Goal: Information Seeking & Learning: Learn about a topic

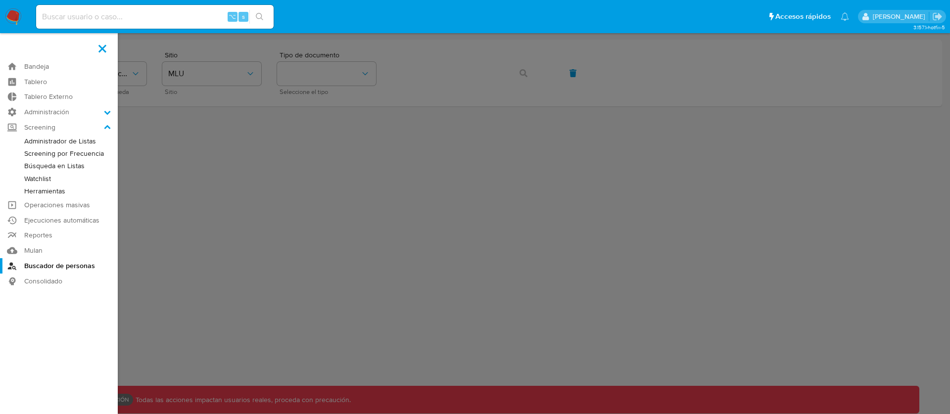
click at [430, 208] on label at bounding box center [475, 207] width 950 height 414
click at [0, 0] on input "checkbox" at bounding box center [0, 0] width 0 height 0
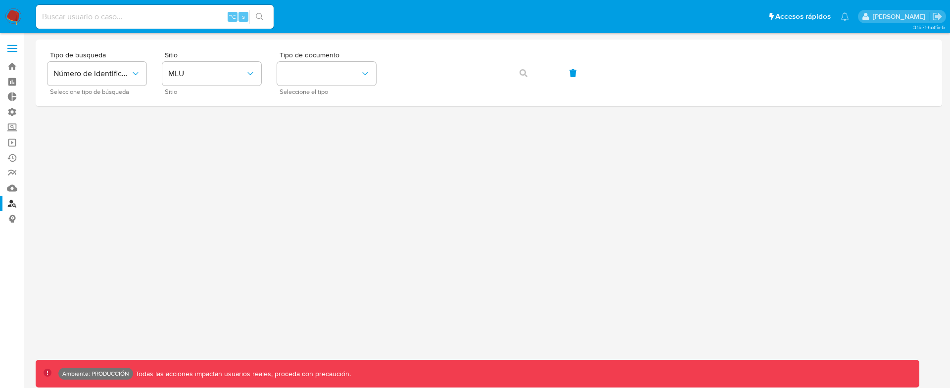
click at [12, 42] on label at bounding box center [12, 48] width 25 height 21
click at [0, 0] on input "checkbox" at bounding box center [0, 0] width 0 height 0
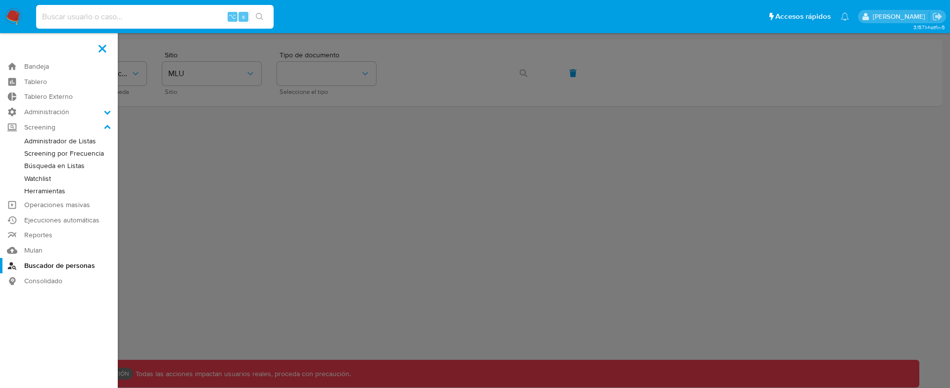
click at [87, 10] on input at bounding box center [154, 16] width 237 height 13
type input "fravega"
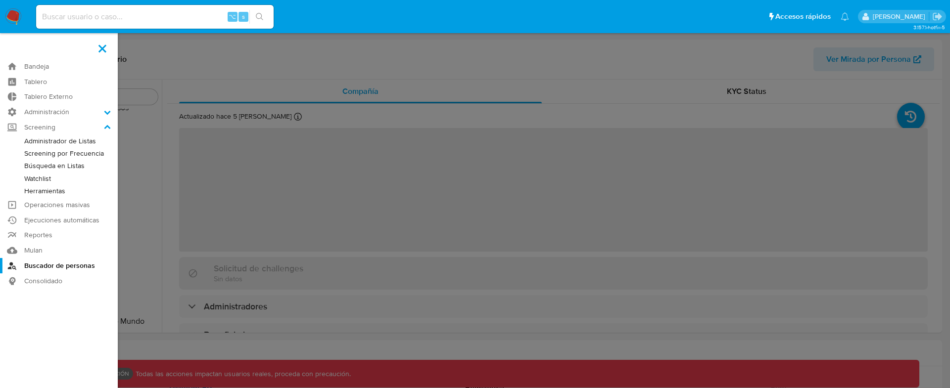
scroll to position [465, 0]
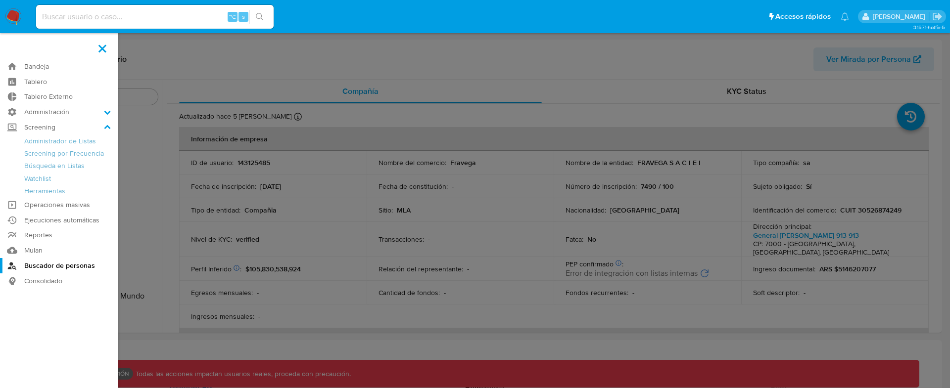
select select "10"
click at [713, 56] on label at bounding box center [475, 194] width 950 height 388
click at [0, 0] on input "checkbox" at bounding box center [0, 0] width 0 height 0
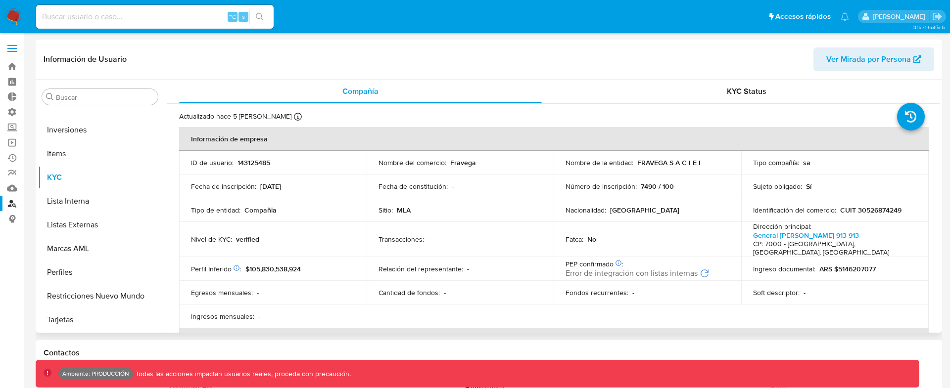
click at [851, 63] on span "Ver Mirada por Persona" at bounding box center [868, 59] width 85 height 24
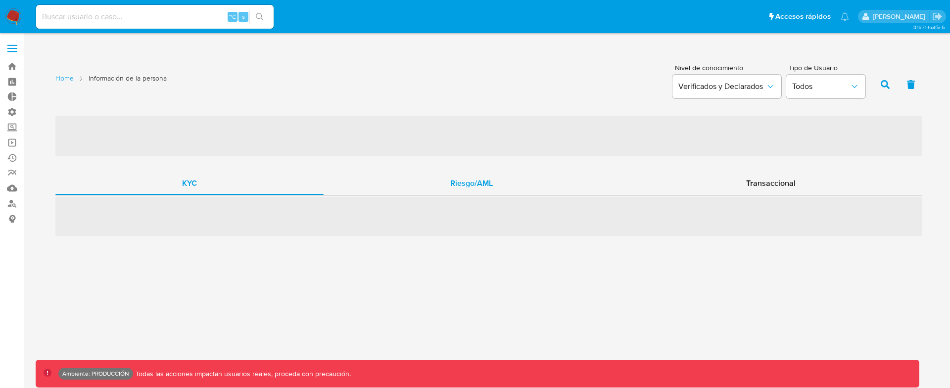
click at [455, 190] on div "Riesgo/AML" at bounding box center [471, 184] width 296 height 24
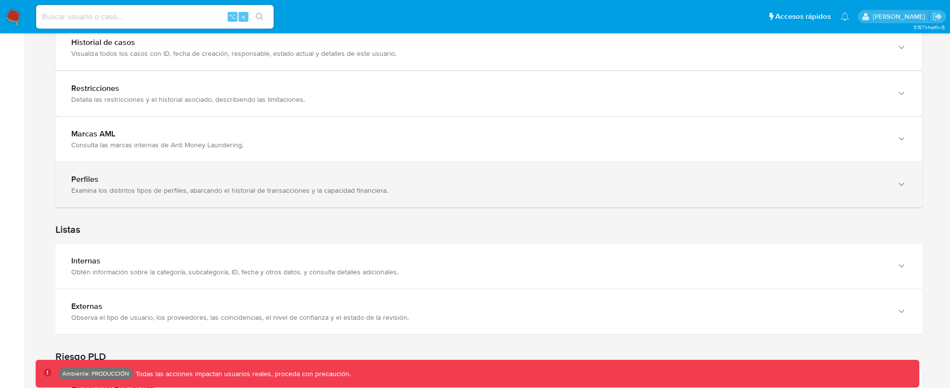
scroll to position [944, 0]
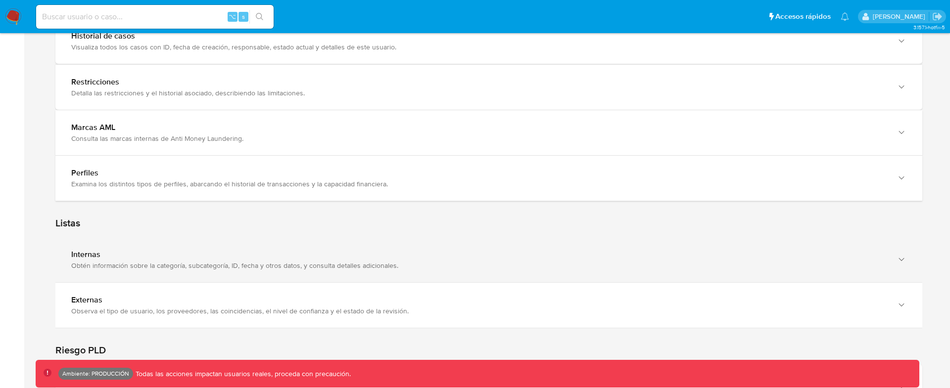
click at [145, 266] on div "Obtén información sobre la categoría, subcategoría, ID, fecha y otros datos, y …" at bounding box center [478, 265] width 815 height 9
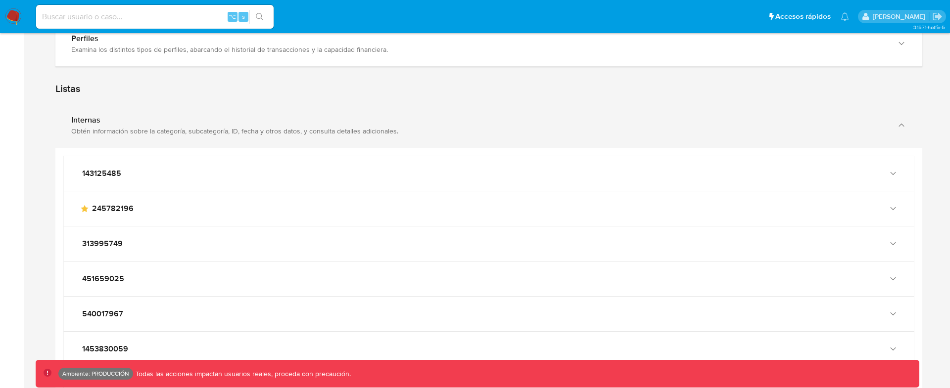
scroll to position [1087, 0]
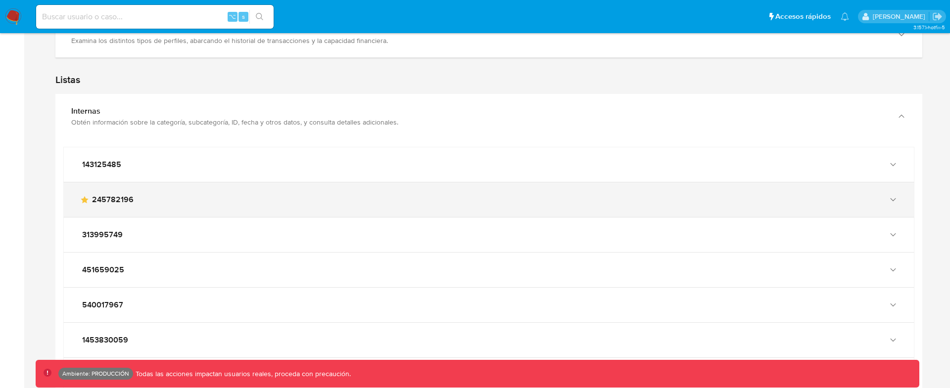
click at [182, 209] on div "main-user-icon 245782196" at bounding box center [489, 199] width 850 height 35
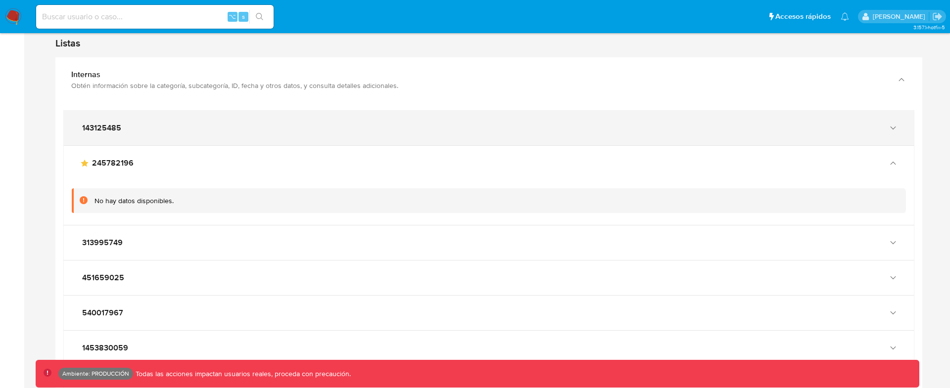
scroll to position [1122, 0]
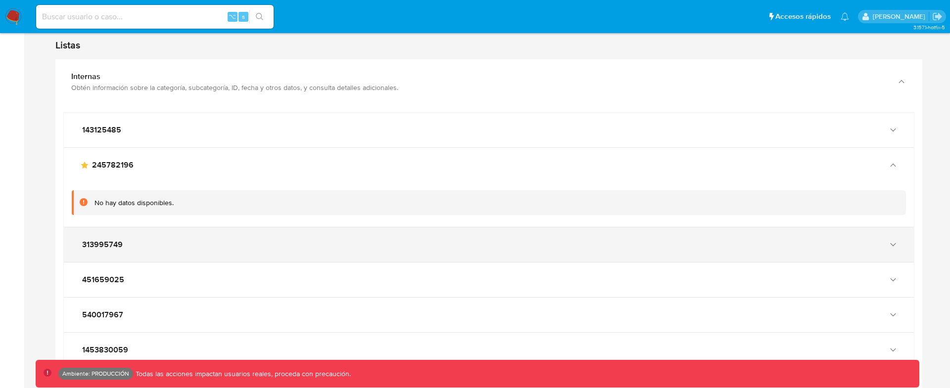
click at [176, 238] on div "313995749" at bounding box center [489, 244] width 850 height 35
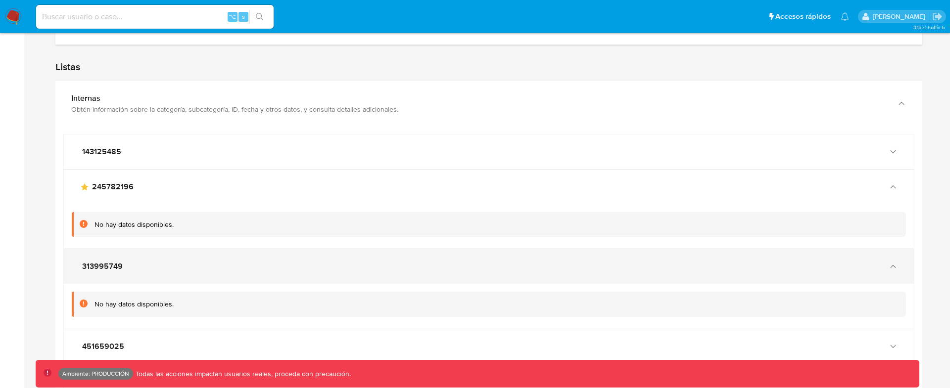
scroll to position [1090, 0]
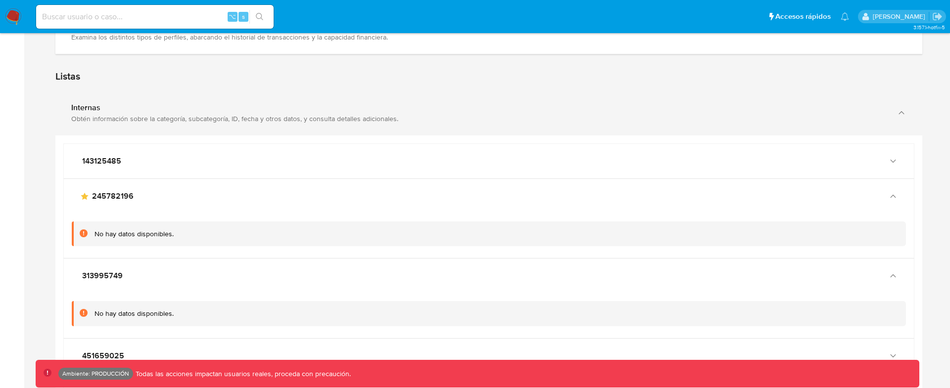
click at [206, 121] on div "Obtén información sobre la categoría, subcategoría, ID, fecha y otros datos, y …" at bounding box center [478, 118] width 815 height 9
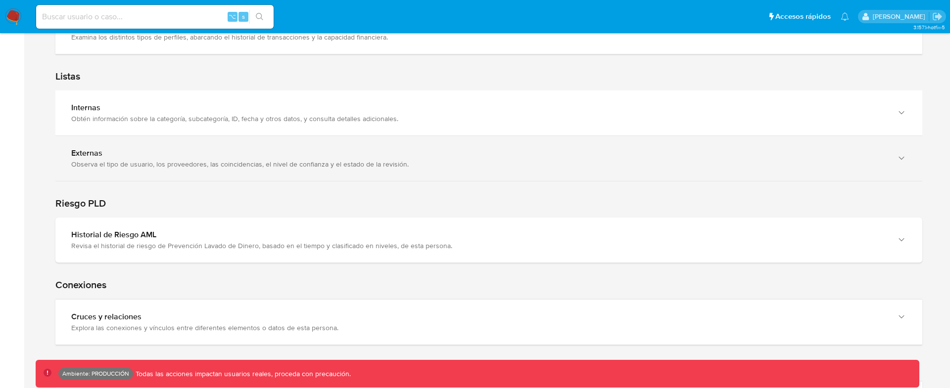
click at [187, 155] on div "Externas" at bounding box center [478, 153] width 815 height 10
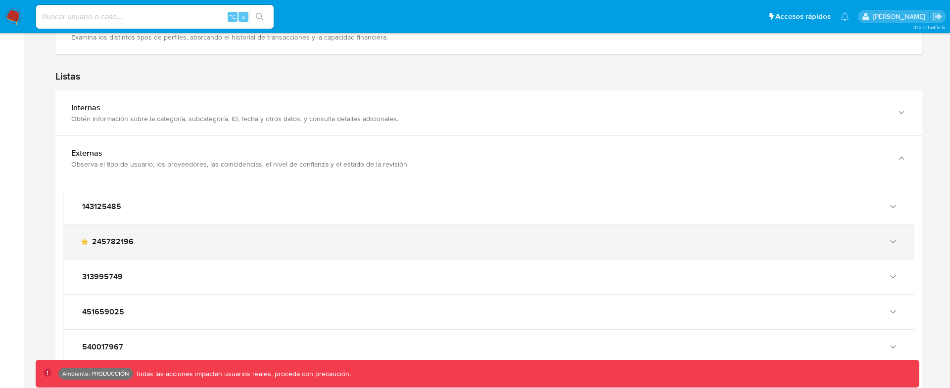
click at [169, 246] on div "main-user-icon 245782196" at bounding box center [489, 242] width 850 height 35
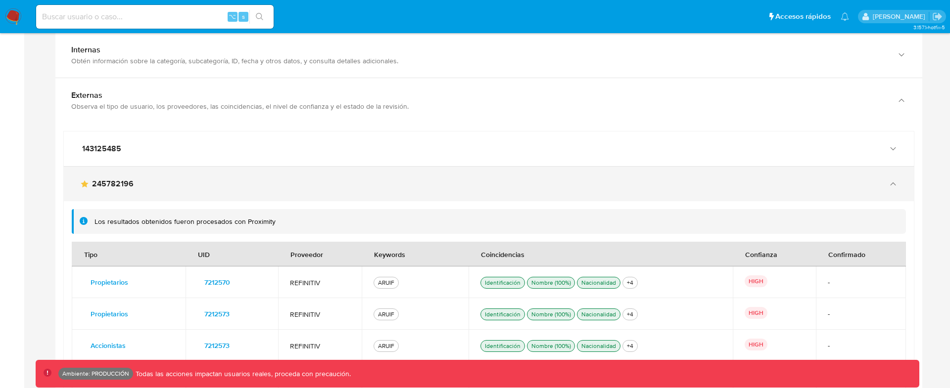
scroll to position [1147, 0]
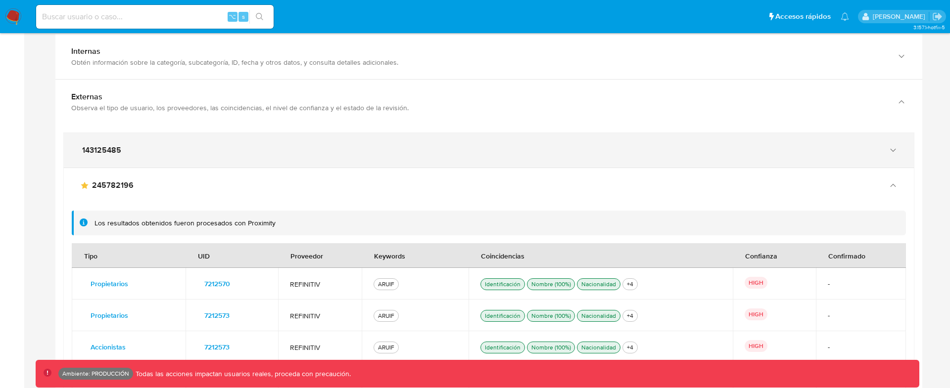
click at [200, 152] on div "143125485" at bounding box center [479, 150] width 798 height 10
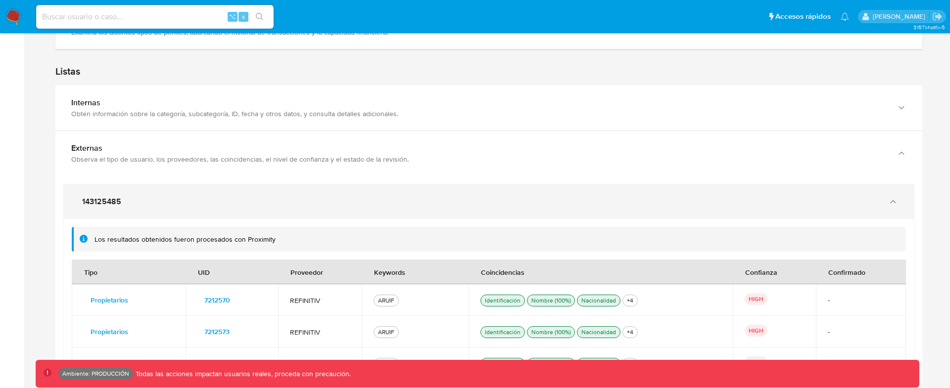
scroll to position [1094, 0]
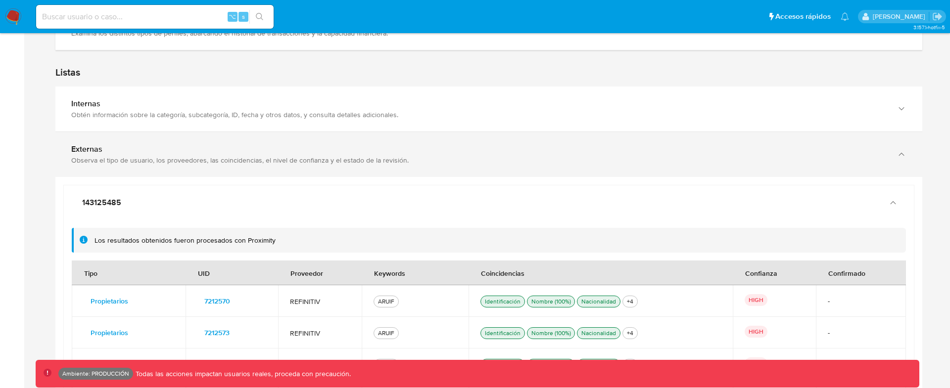
click at [204, 151] on div "Externas" at bounding box center [478, 149] width 815 height 10
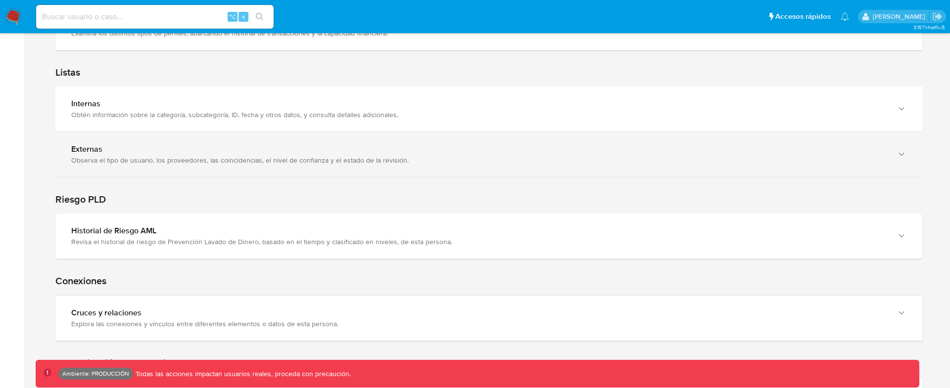
click at [204, 151] on div "Externas" at bounding box center [478, 149] width 815 height 10
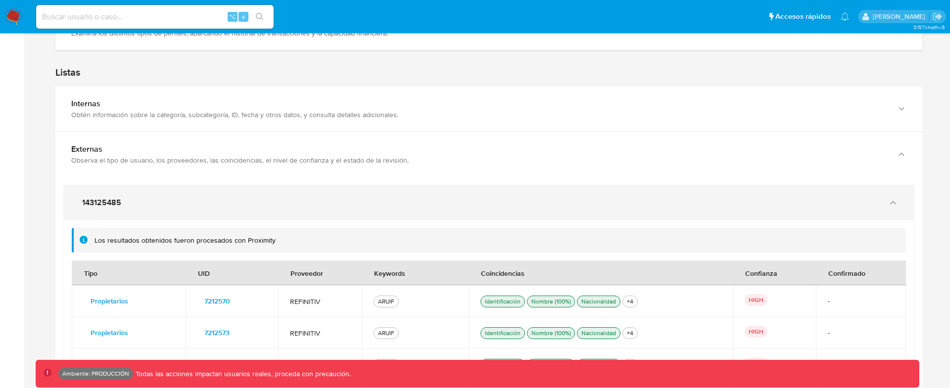
click at [221, 200] on div "143125485" at bounding box center [479, 203] width 798 height 10
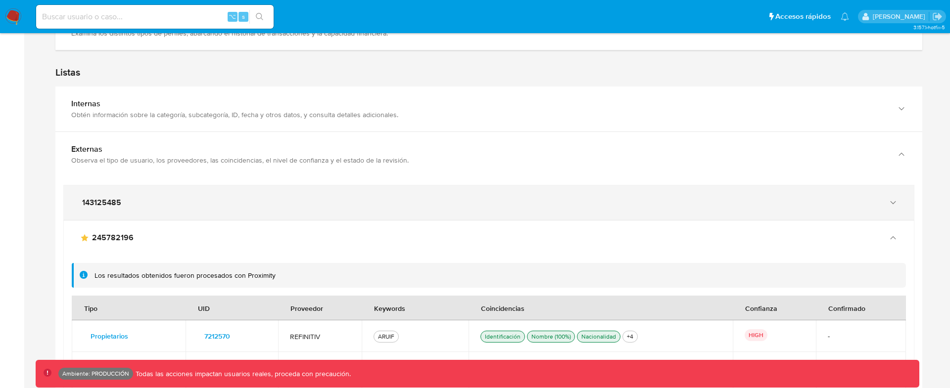
click at [686, 210] on div "143125485" at bounding box center [489, 202] width 850 height 35
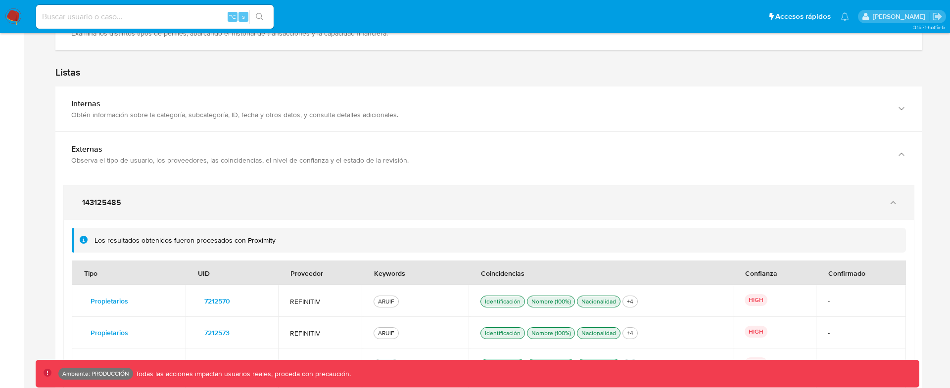
click at [894, 206] on icon "button" at bounding box center [893, 203] width 10 height 10
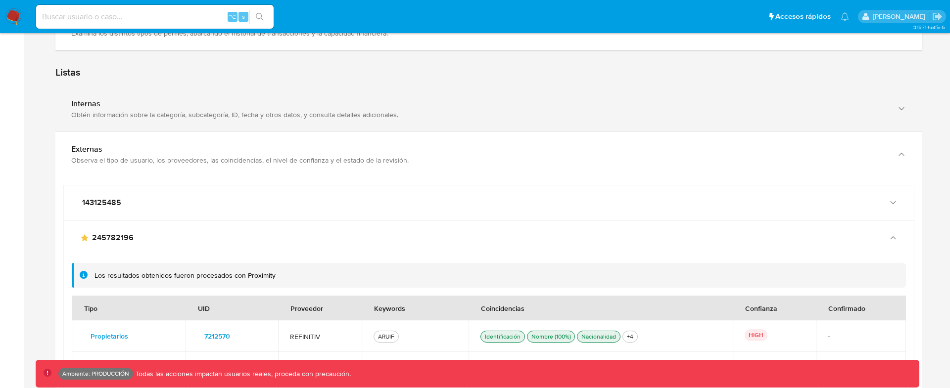
click at [650, 119] on div "Internas Obtén información sobre la categoría, subcategoría, ID, fecha y otros …" at bounding box center [488, 109] width 866 height 45
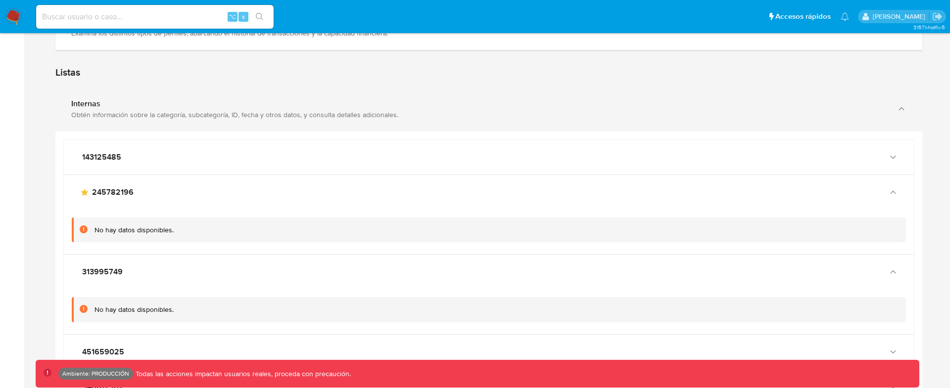
click at [198, 105] on div "Internas" at bounding box center [478, 104] width 815 height 10
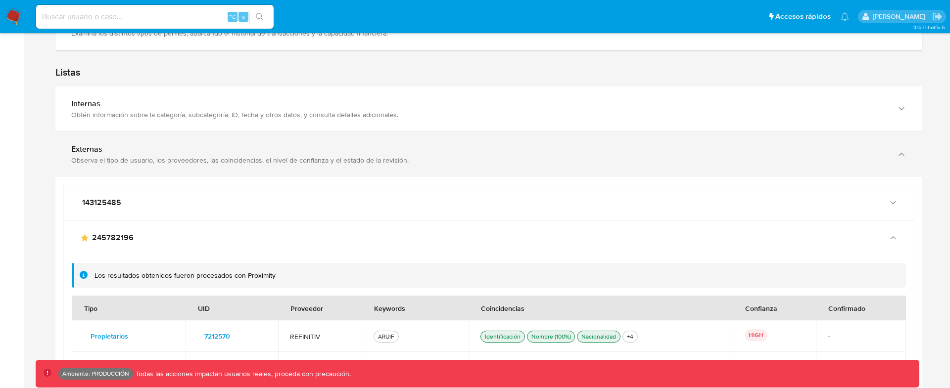
click at [184, 163] on div "Observa el tipo de usuario, los proveedores, las coincidencias, el nivel de con…" at bounding box center [478, 160] width 815 height 9
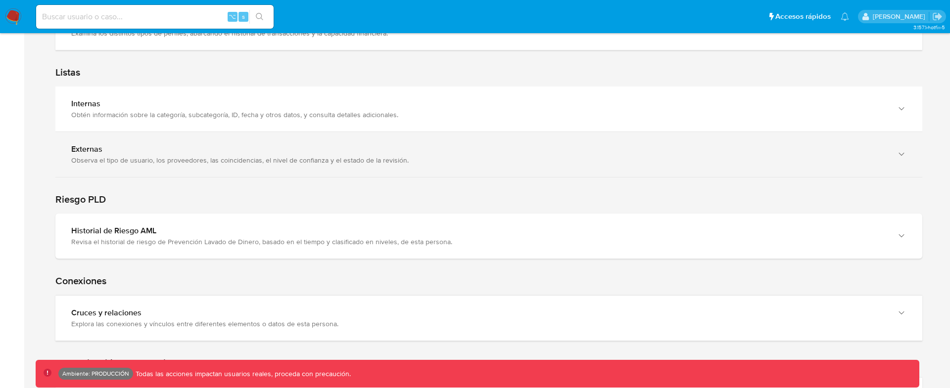
click at [184, 163] on div "Observa el tipo de usuario, los proveedores, las coincidencias, el nivel de con…" at bounding box center [478, 160] width 815 height 9
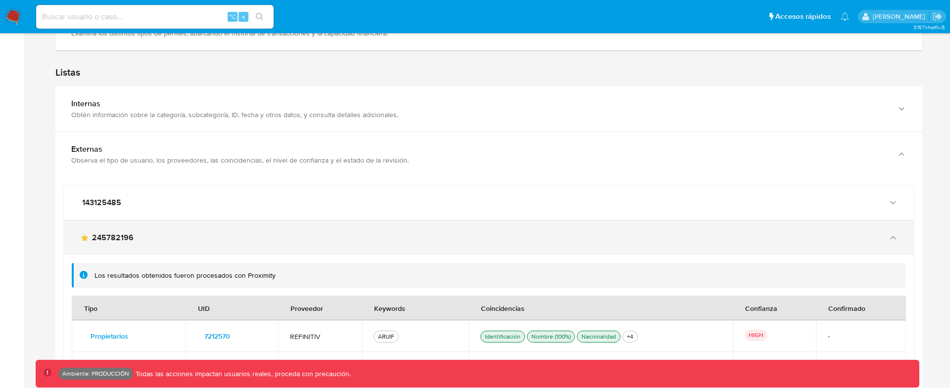
click at [179, 244] on div "main-user-icon 245782196" at bounding box center [489, 238] width 850 height 35
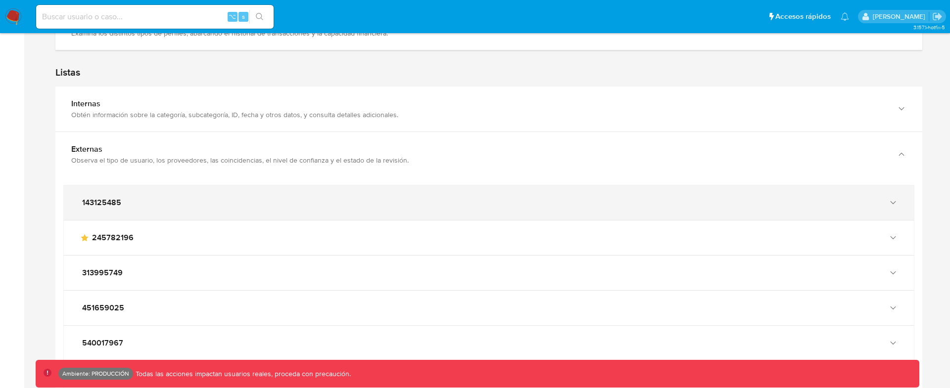
click at [197, 207] on div "143125485" at bounding box center [479, 203] width 798 height 10
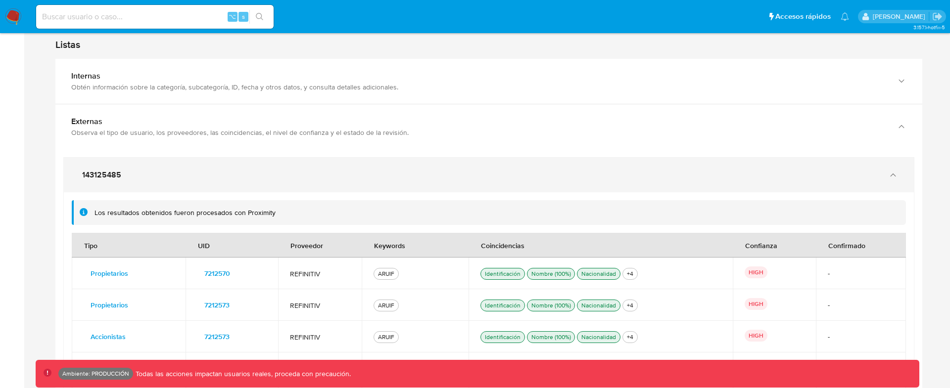
scroll to position [1120, 0]
click at [211, 176] on div "143125485" at bounding box center [479, 177] width 798 height 10
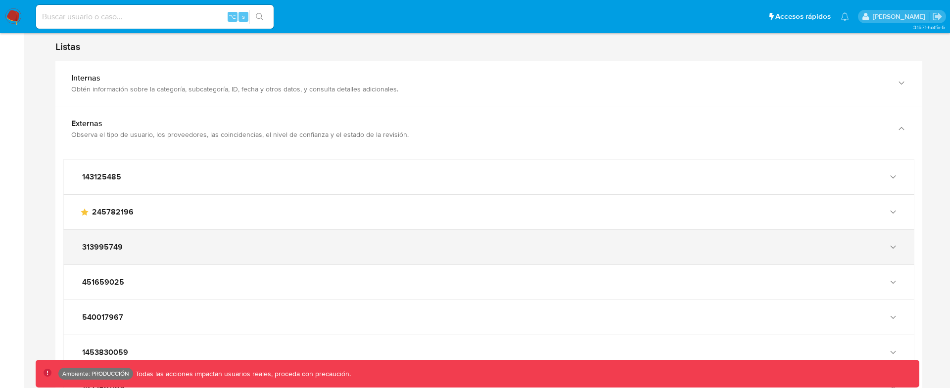
click at [155, 252] on div "313995749" at bounding box center [489, 247] width 850 height 35
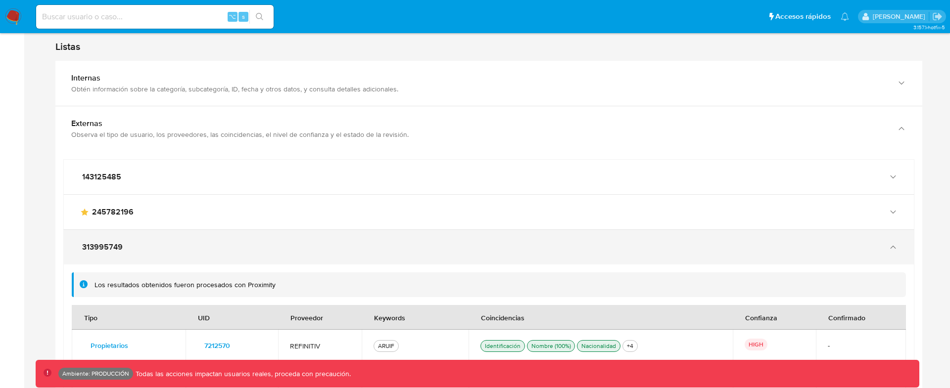
click at [155, 252] on div "313995749" at bounding box center [479, 247] width 798 height 10
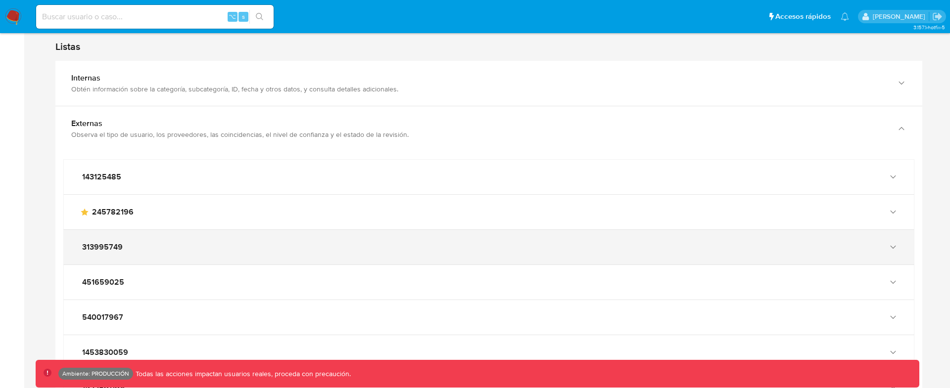
scroll to position [1124, 0]
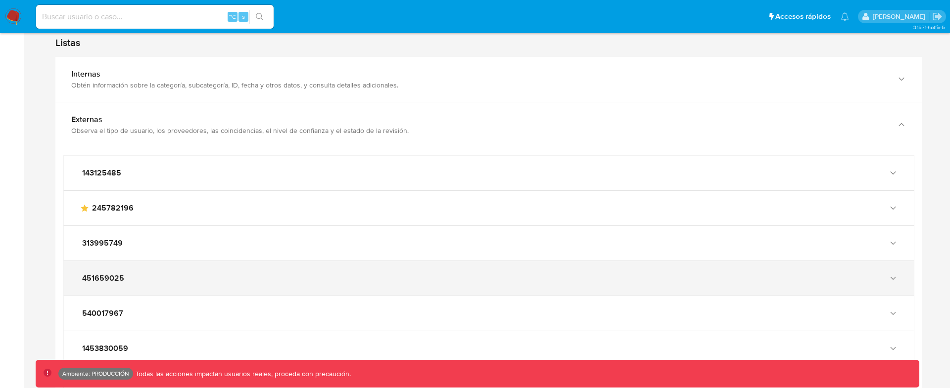
click at [148, 276] on div "451659025" at bounding box center [479, 278] width 798 height 10
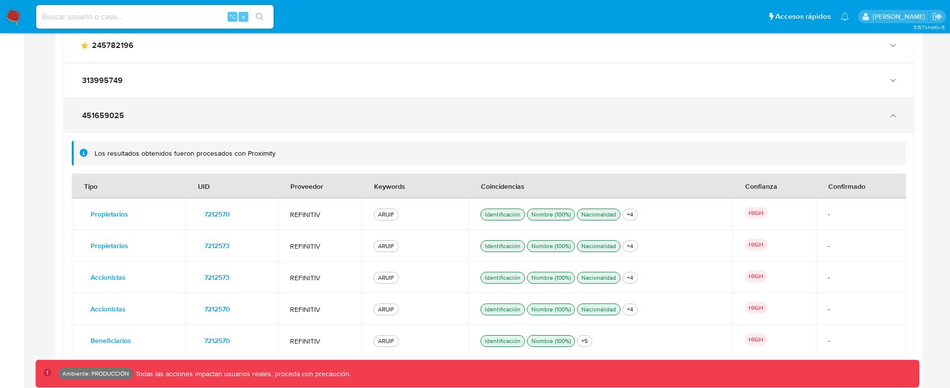
scroll to position [1288, 0]
click at [176, 116] on div "451659025" at bounding box center [479, 115] width 798 height 10
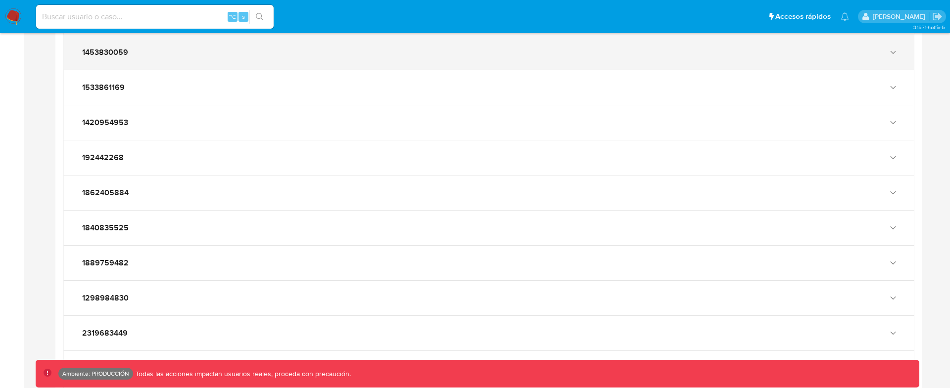
scroll to position [1421, 0]
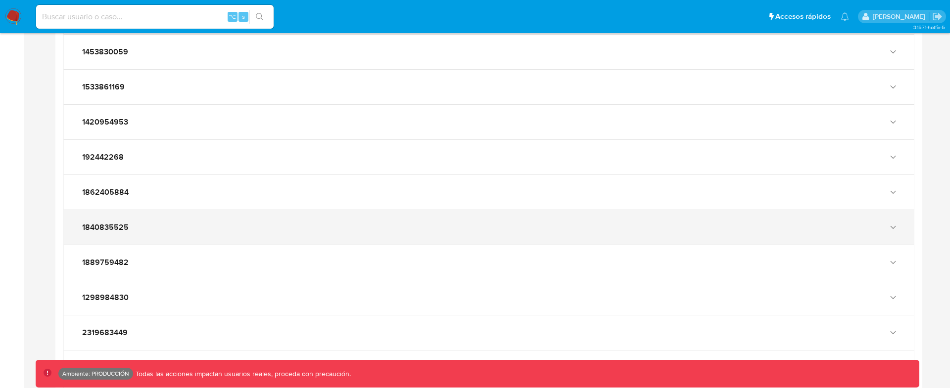
click at [159, 225] on div "1840835525" at bounding box center [479, 228] width 798 height 10
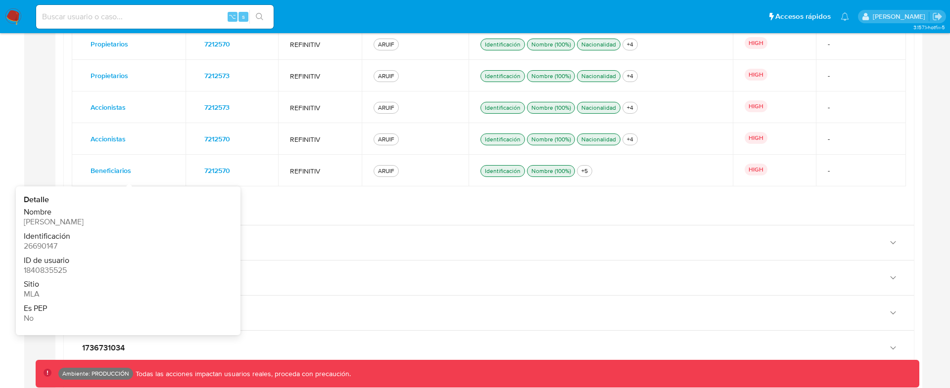
scroll to position [1718, 0]
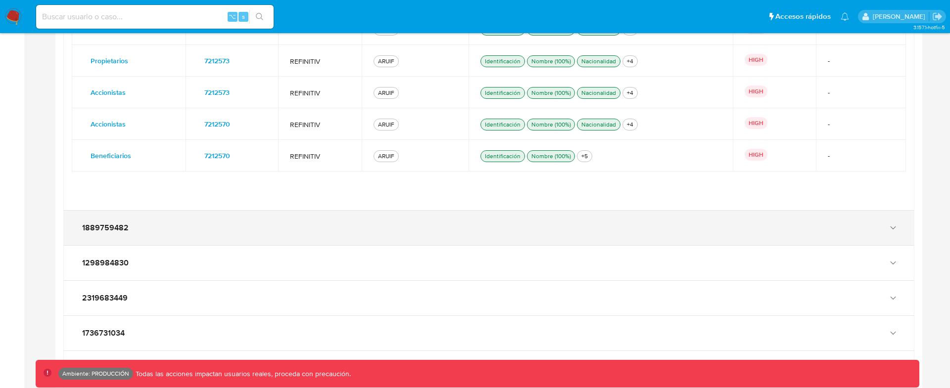
click at [257, 233] on div "1889759482" at bounding box center [489, 228] width 850 height 35
click at [257, 230] on div "1298984830" at bounding box center [479, 227] width 798 height 10
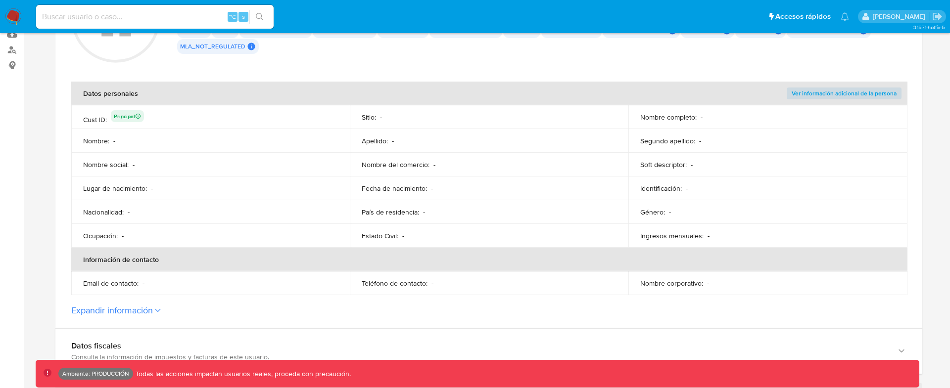
scroll to position [0, 0]
